Goal: Task Accomplishment & Management: Manage account settings

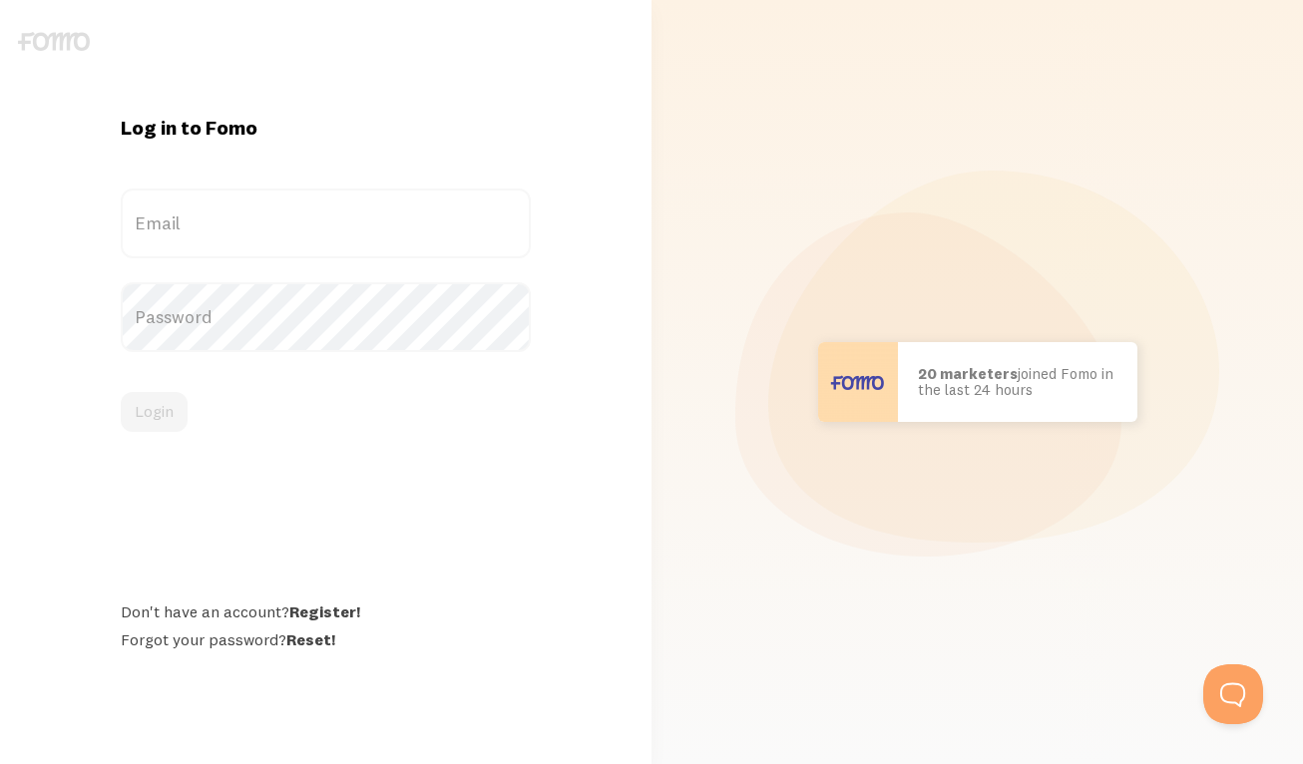
click at [358, 228] on label "Email" at bounding box center [326, 224] width 410 height 70
click at [358, 228] on input "Email" at bounding box center [326, 224] width 410 height 70
type input "[EMAIL_ADDRESS][DOMAIN_NAME]"
click at [154, 417] on button "Login" at bounding box center [154, 412] width 67 height 40
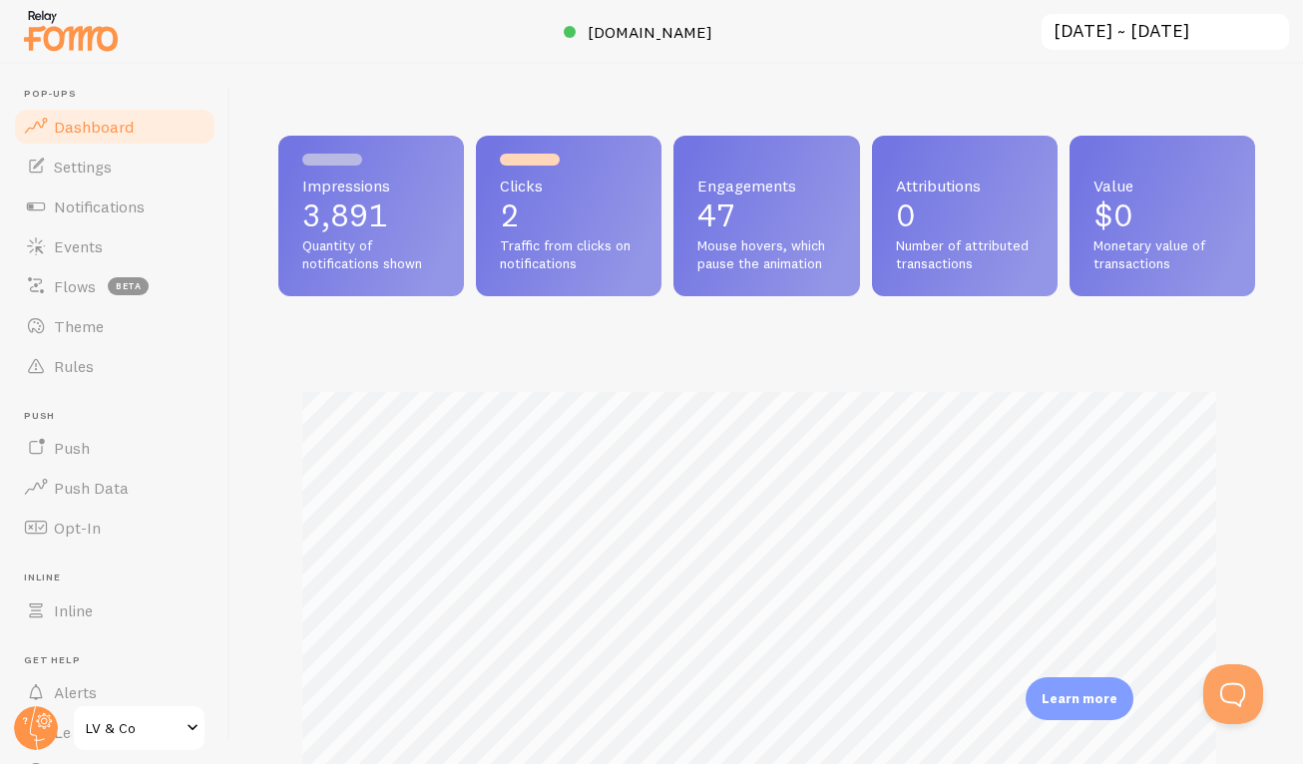
scroll to position [524, 961]
click at [108, 282] on span "beta" at bounding box center [128, 286] width 41 height 18
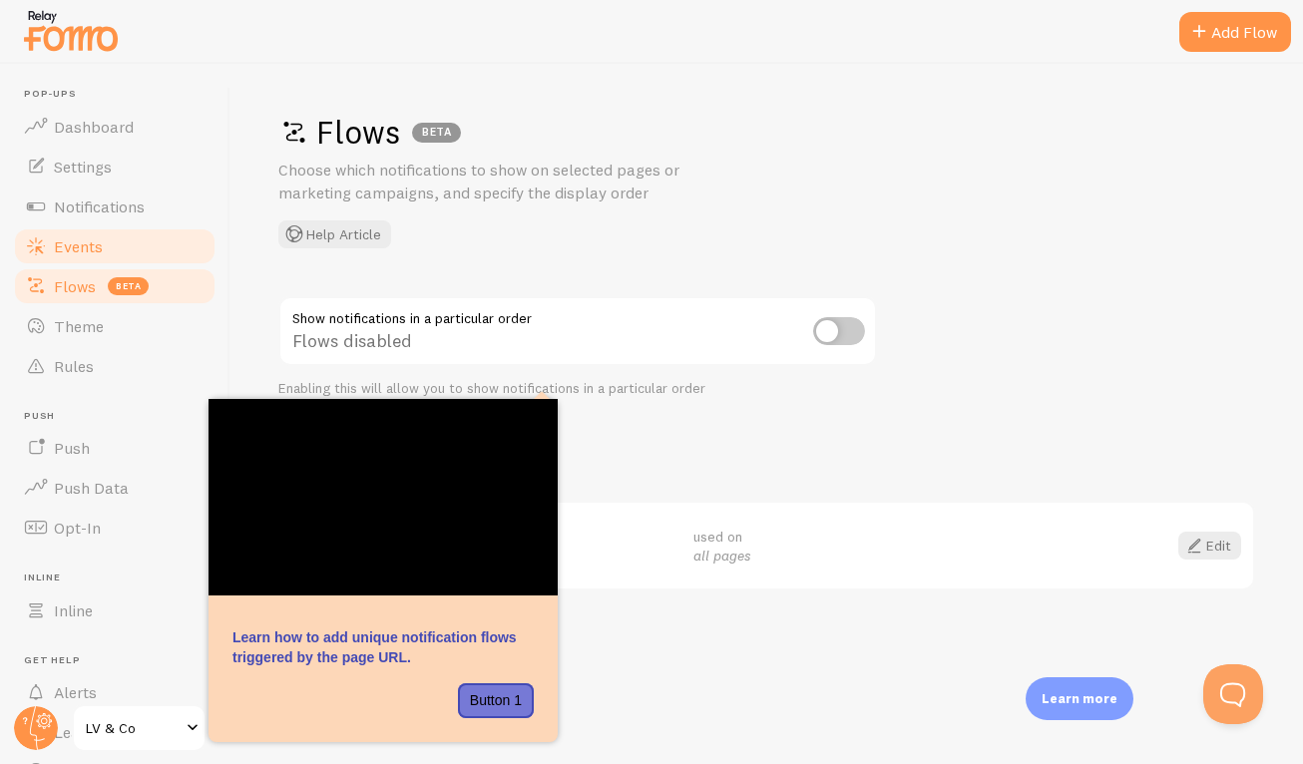
click at [113, 247] on link "Events" at bounding box center [114, 246] width 205 height 40
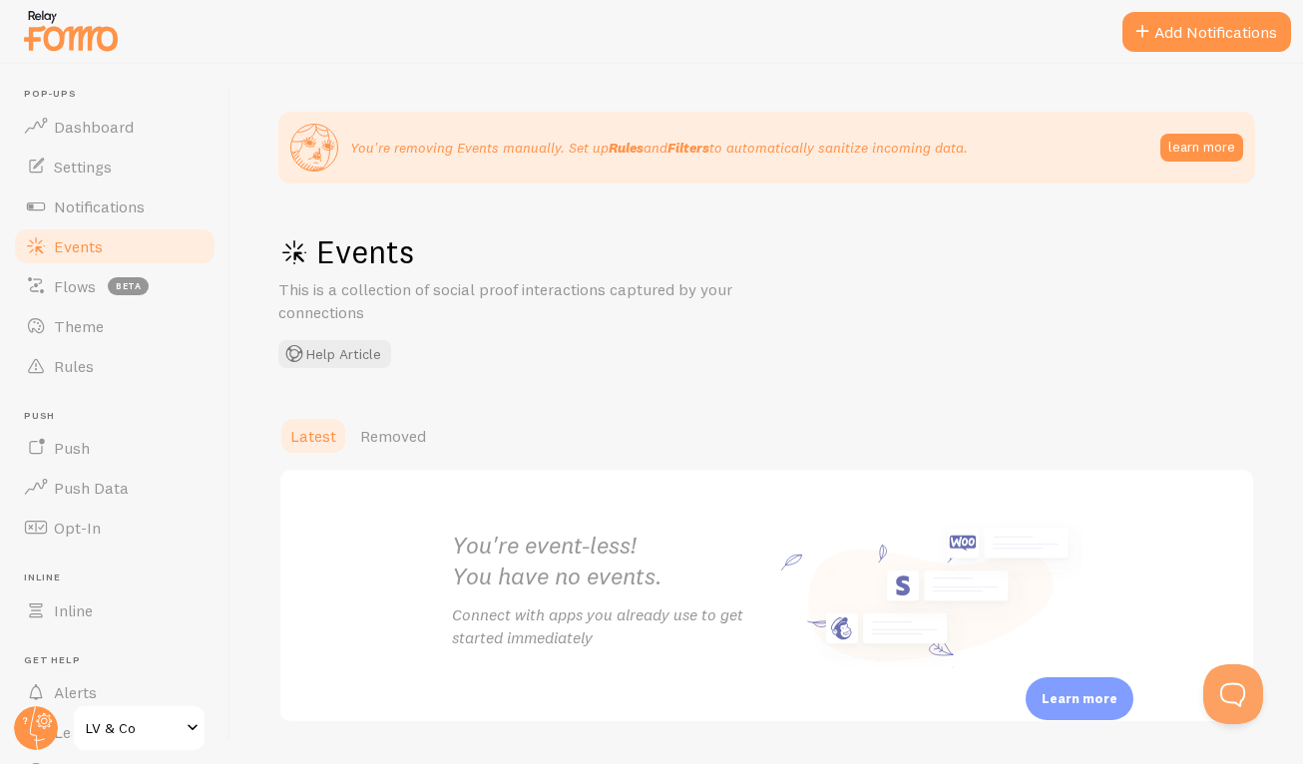
scroll to position [54, 0]
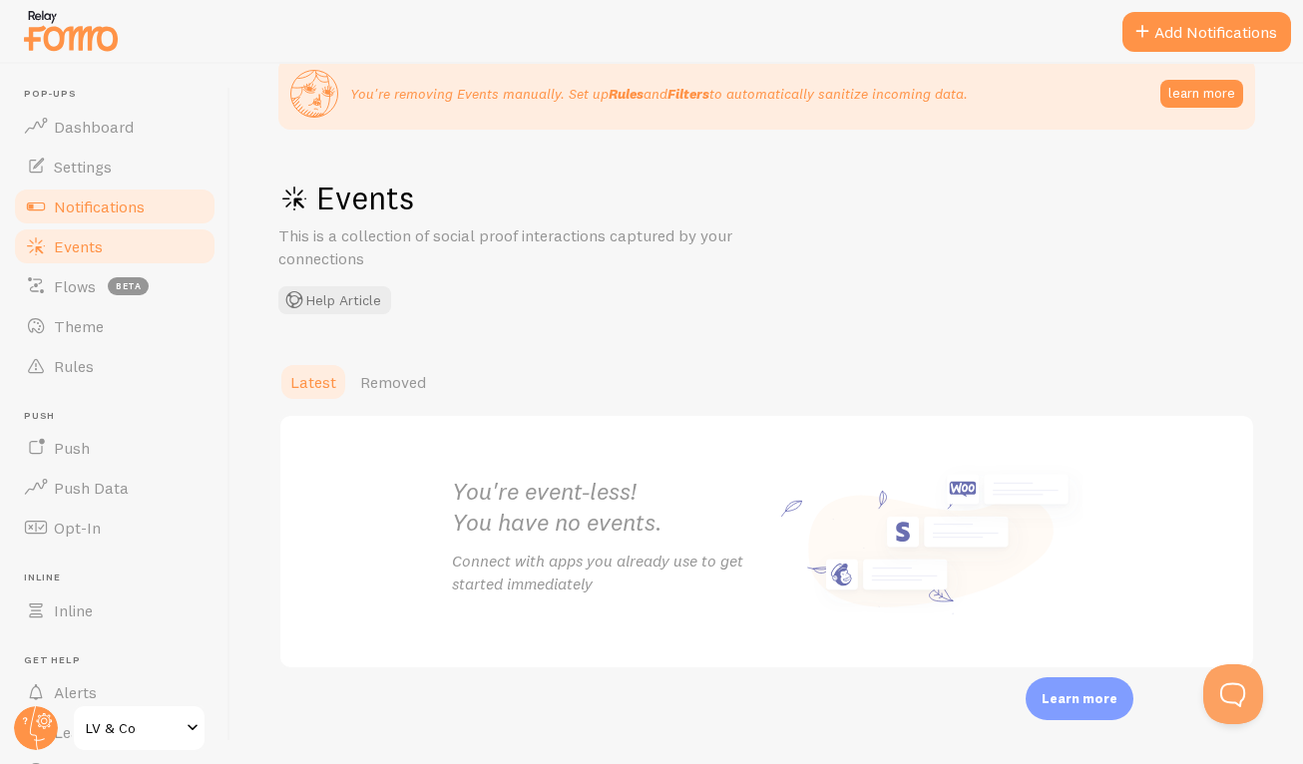
click at [142, 208] on span "Notifications" at bounding box center [99, 206] width 91 height 20
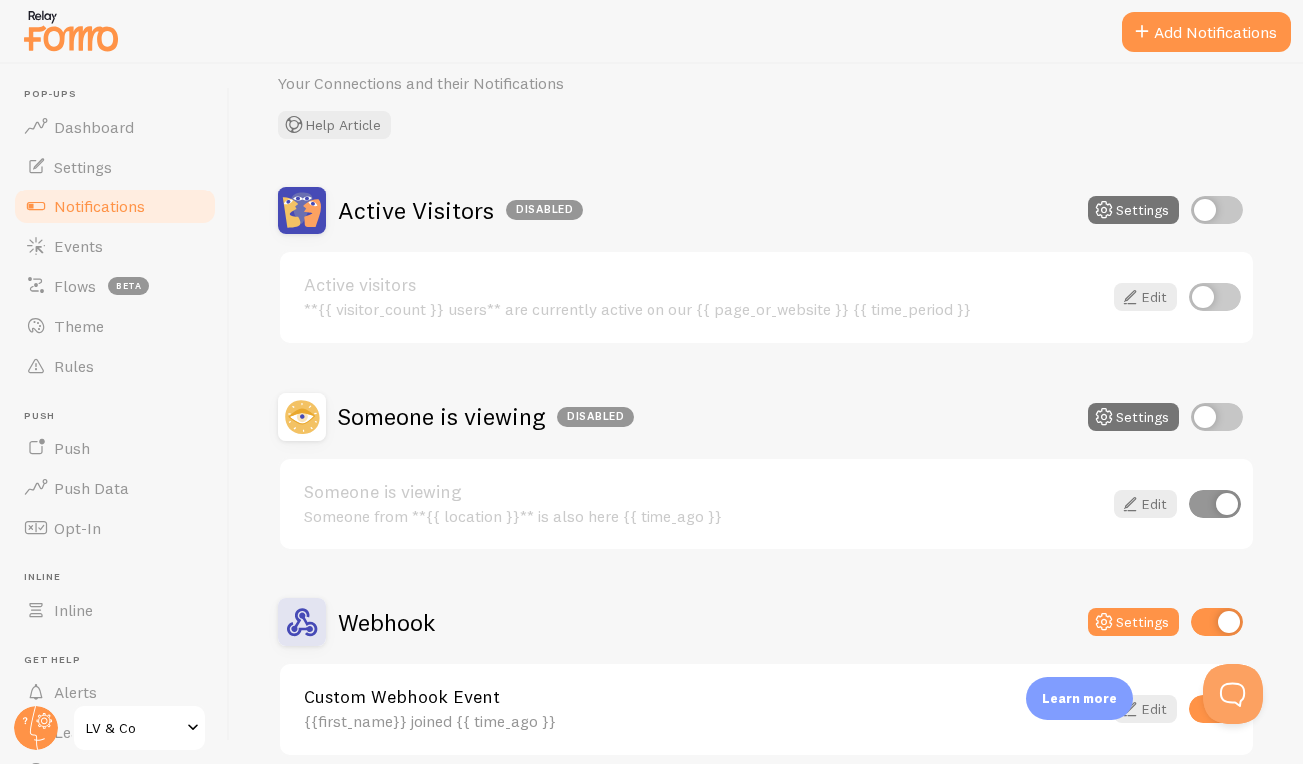
scroll to position [175, 0]
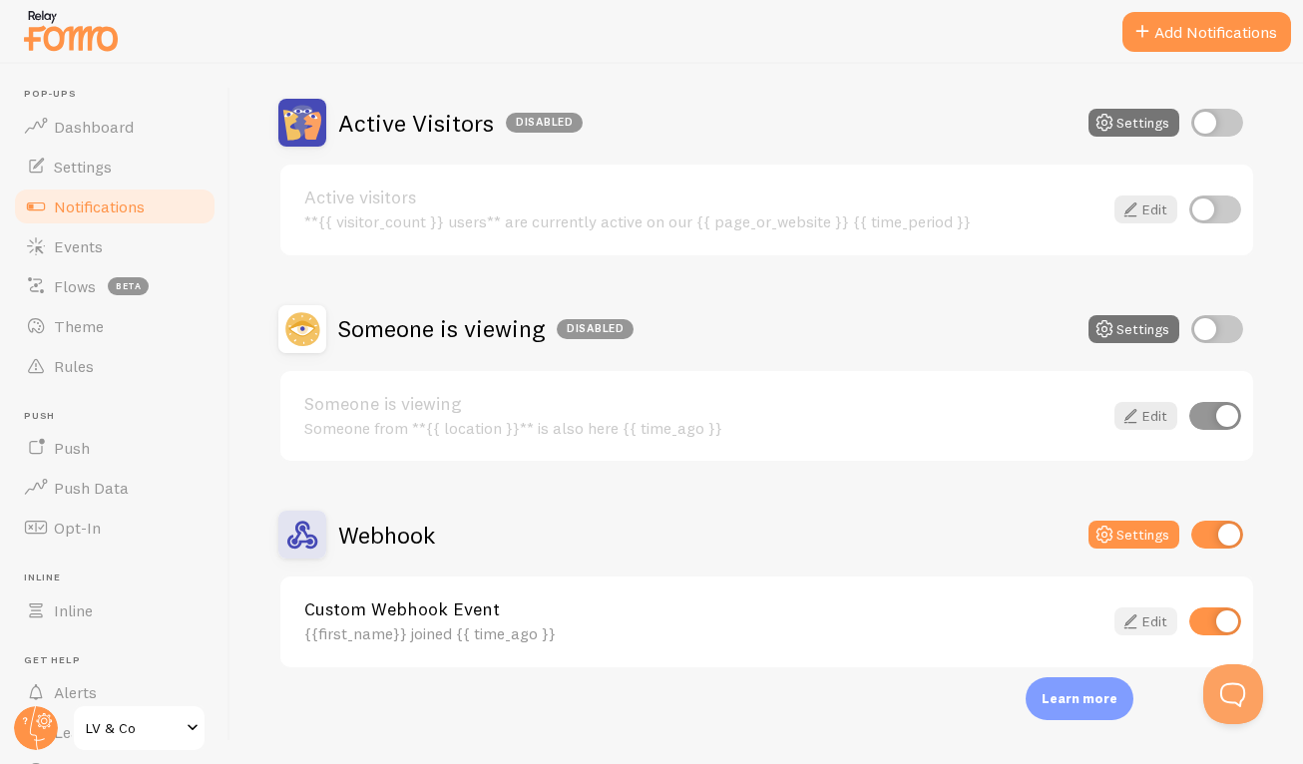
click at [1142, 625] on link "Edit" at bounding box center [1145, 621] width 63 height 28
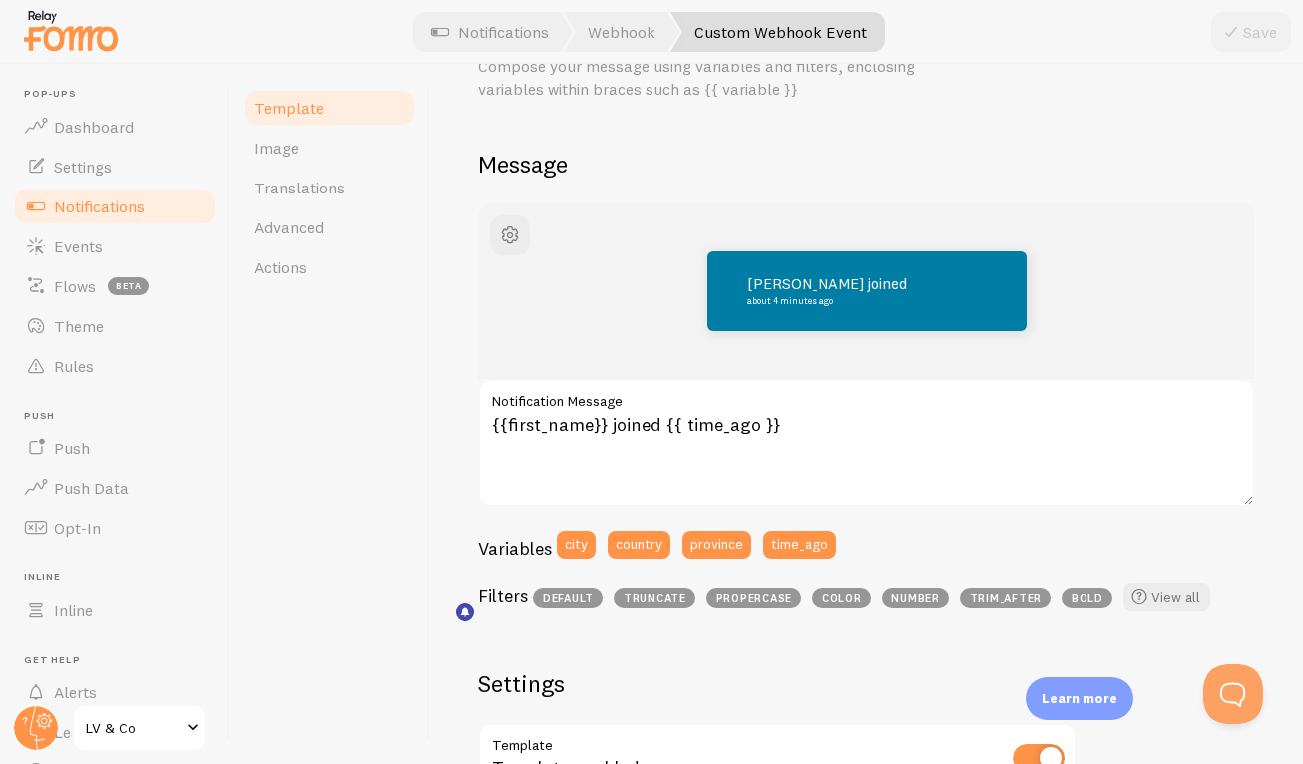
scroll to position [152, 0]
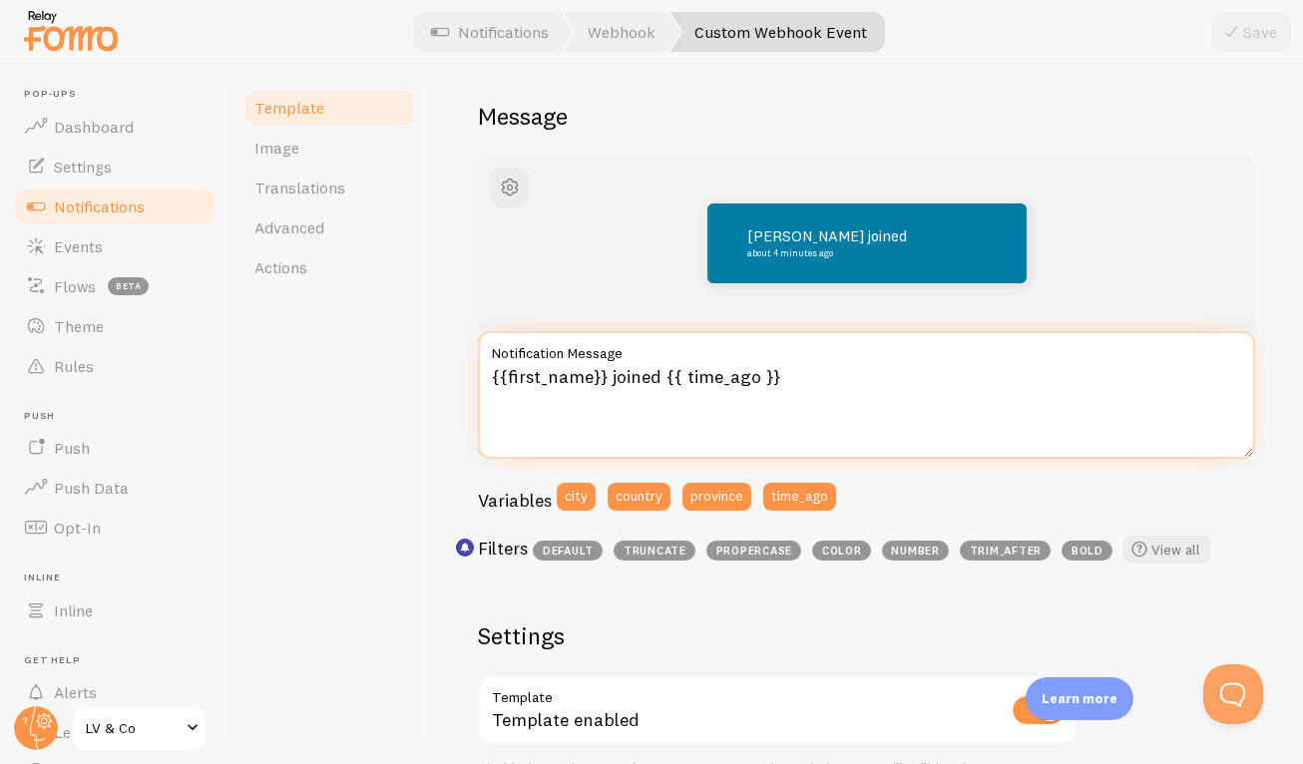
click at [623, 377] on textarea "{{first_name}} joined {{ time_ago }}" at bounding box center [866, 395] width 777 height 128
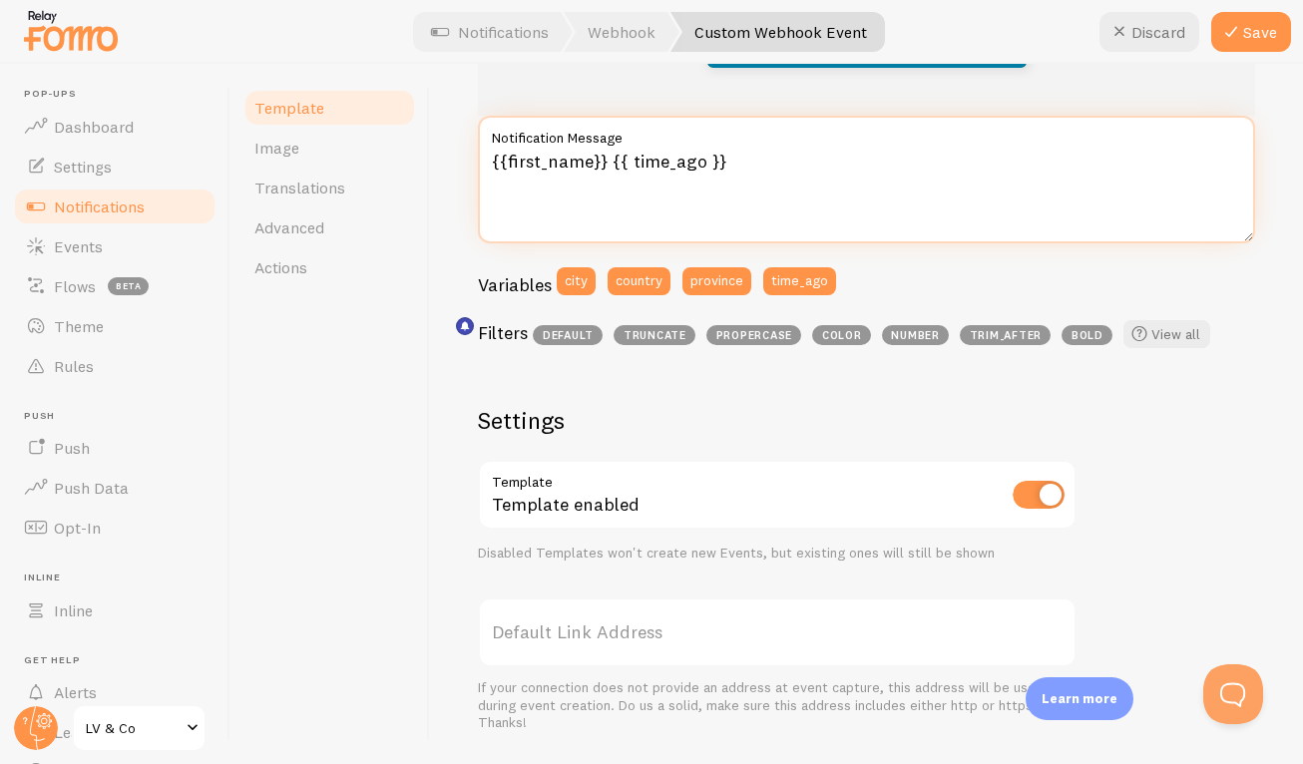
scroll to position [374, 0]
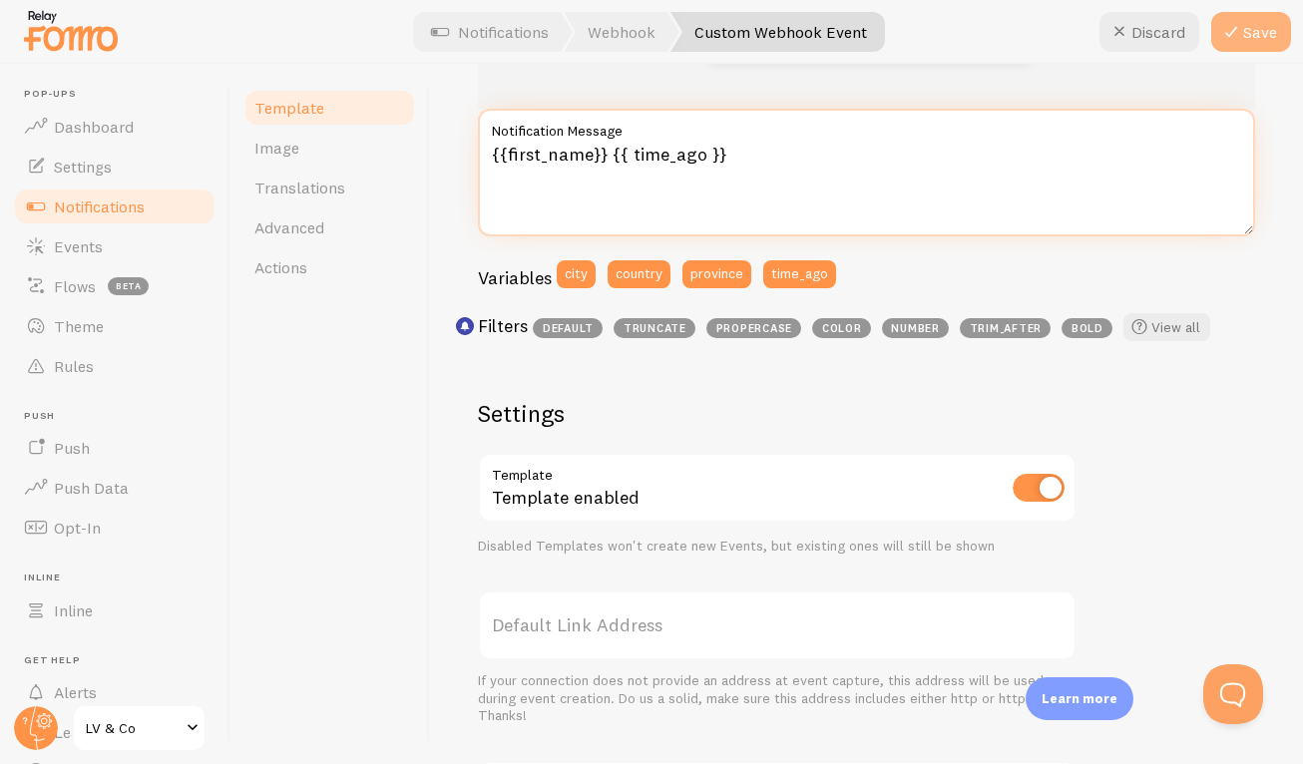
type textarea "{{first_name}} {{ time_ago }}"
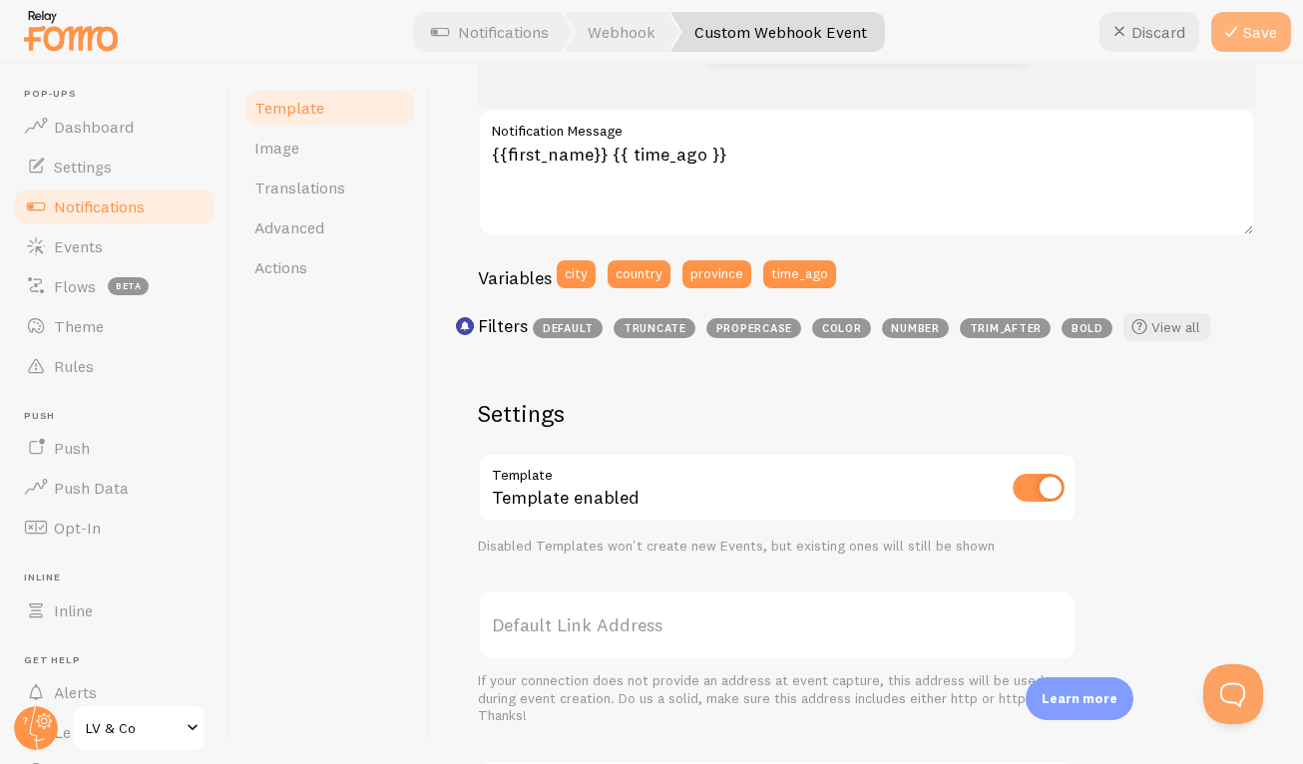
click at [1259, 29] on button "Save" at bounding box center [1251, 32] width 80 height 40
